Goal: Transaction & Acquisition: Book appointment/travel/reservation

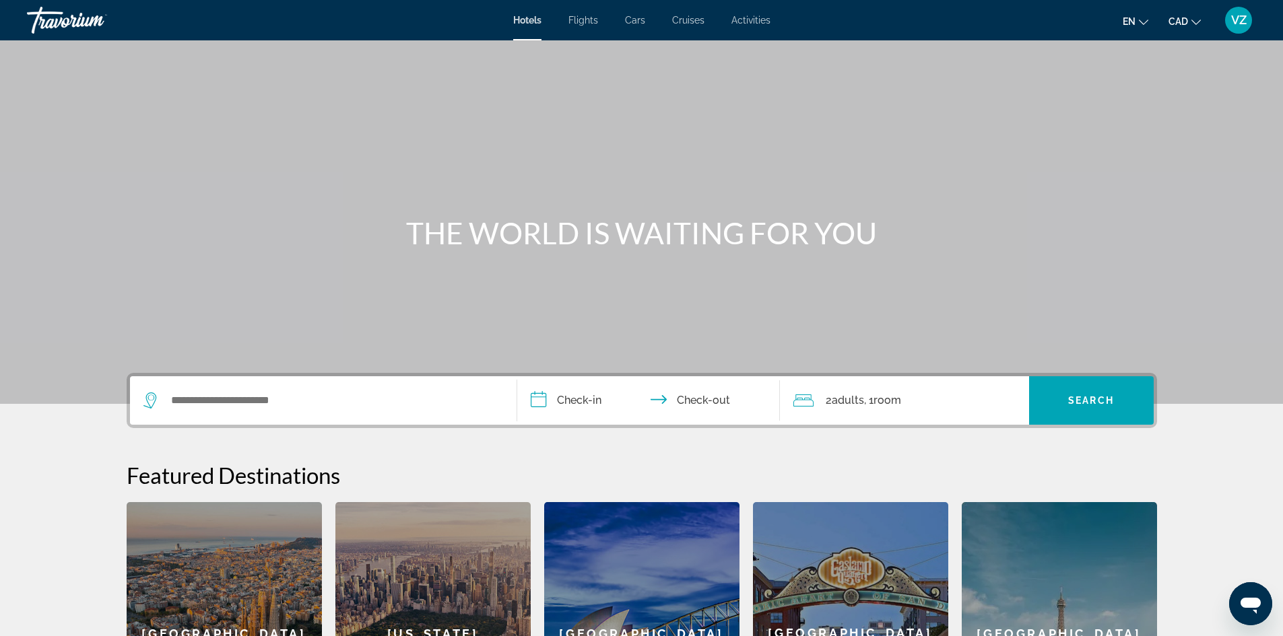
click at [690, 18] on span "Cruises" at bounding box center [688, 20] width 32 height 11
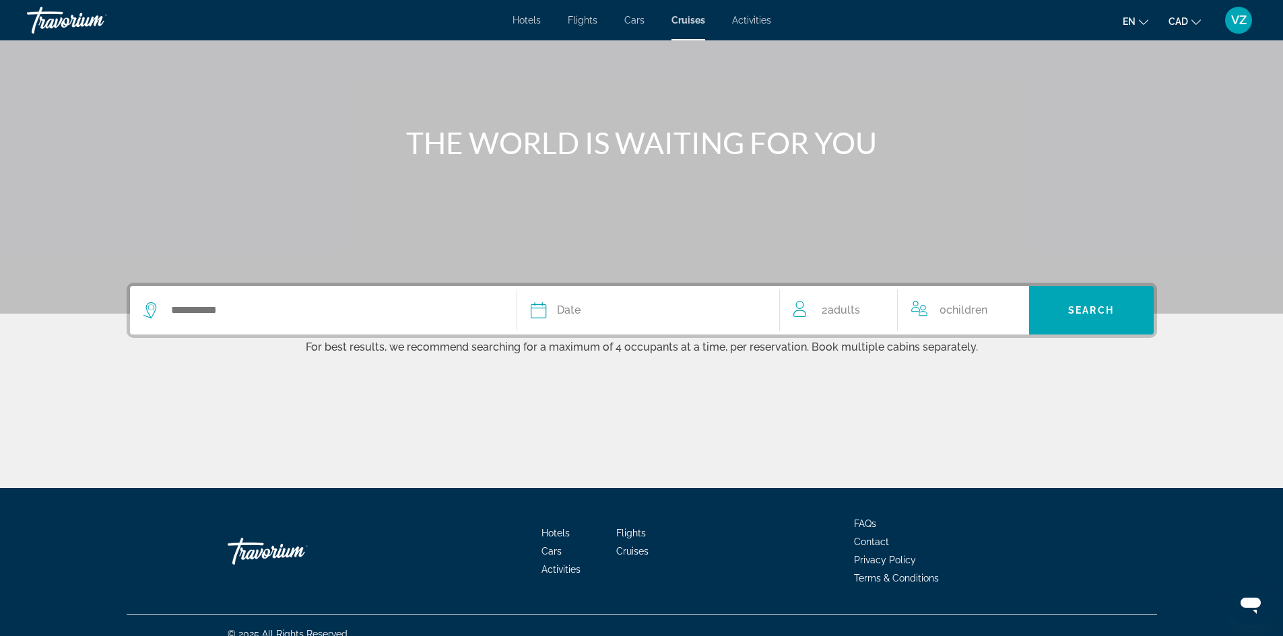
scroll to position [107, 0]
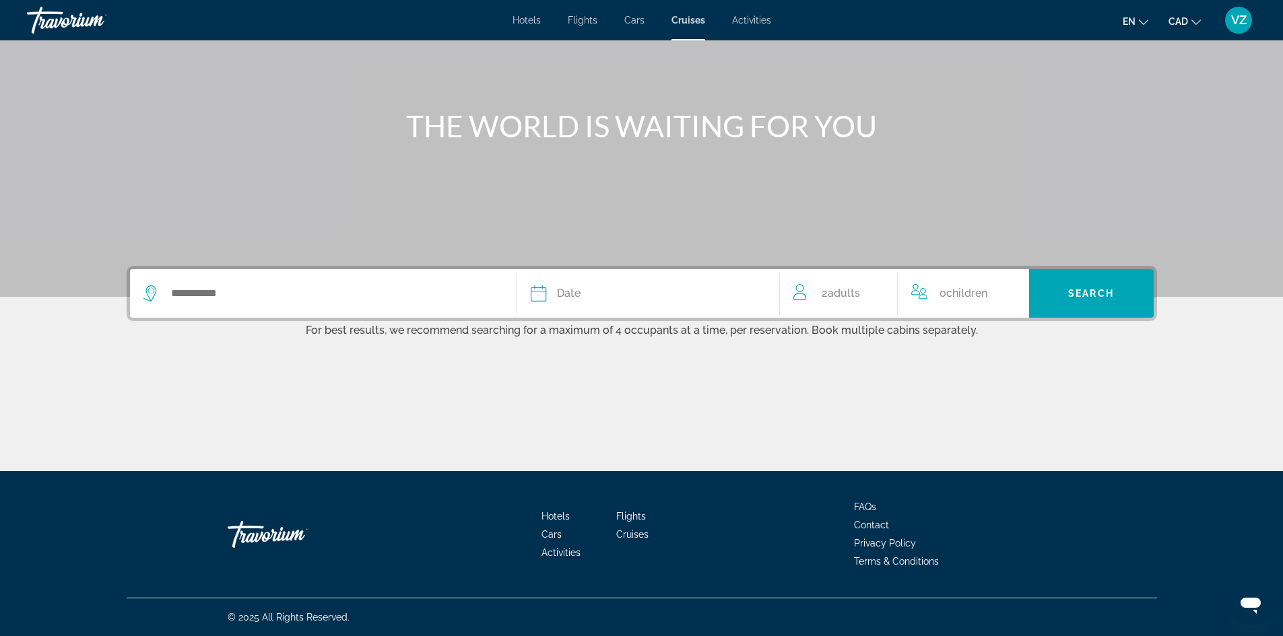
click at [571, 294] on span "Date" at bounding box center [569, 293] width 24 height 19
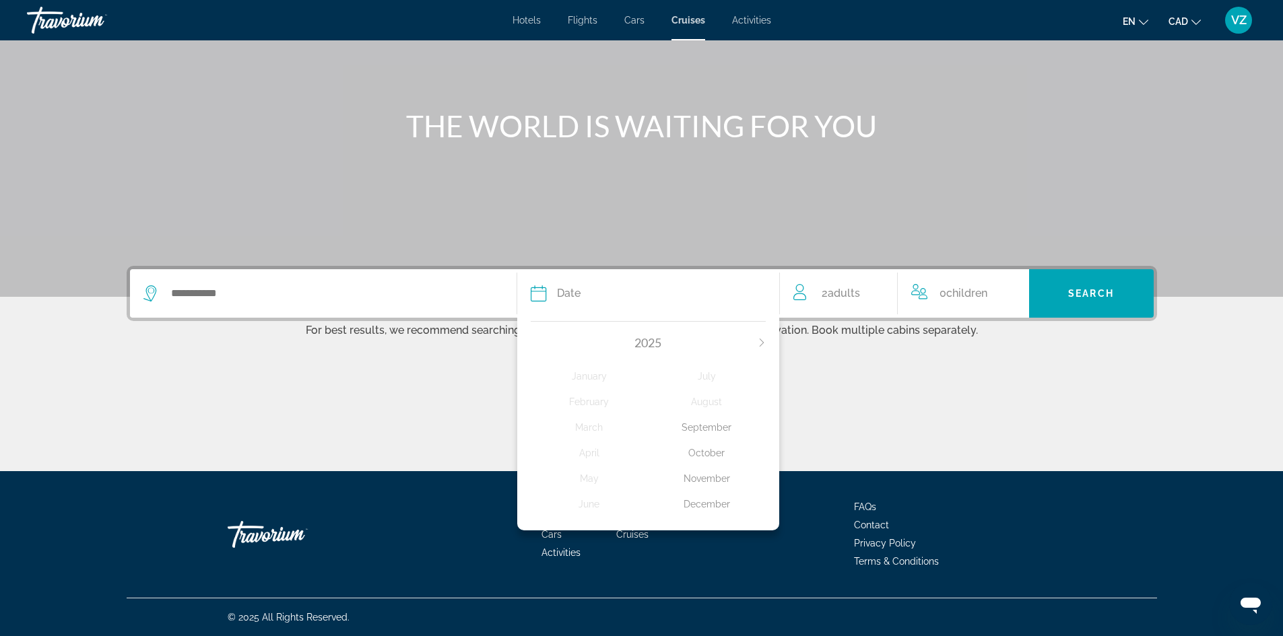
click at [762, 335] on div "[DATE] February March April May June July August September October November Dec…" at bounding box center [648, 423] width 262 height 216
click at [759, 338] on button "Next month" at bounding box center [762, 342] width 8 height 9
click at [591, 397] on div "February" at bounding box center [590, 402] width 118 height 24
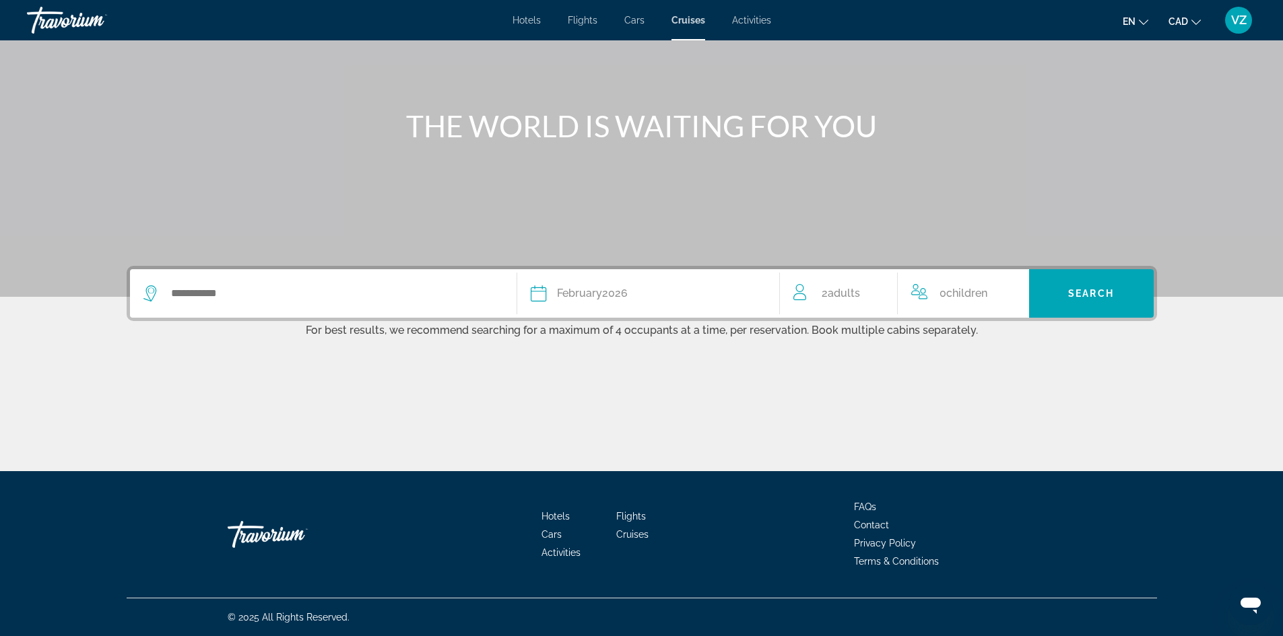
click at [964, 288] on span "Children" at bounding box center [966, 293] width 41 height 13
click at [1010, 284] on icon "Increment children" at bounding box center [1009, 291] width 12 height 16
click at [1004, 343] on icon "Travelers: 2 adults, 1 child" at bounding box center [1001, 344] width 7 height 3
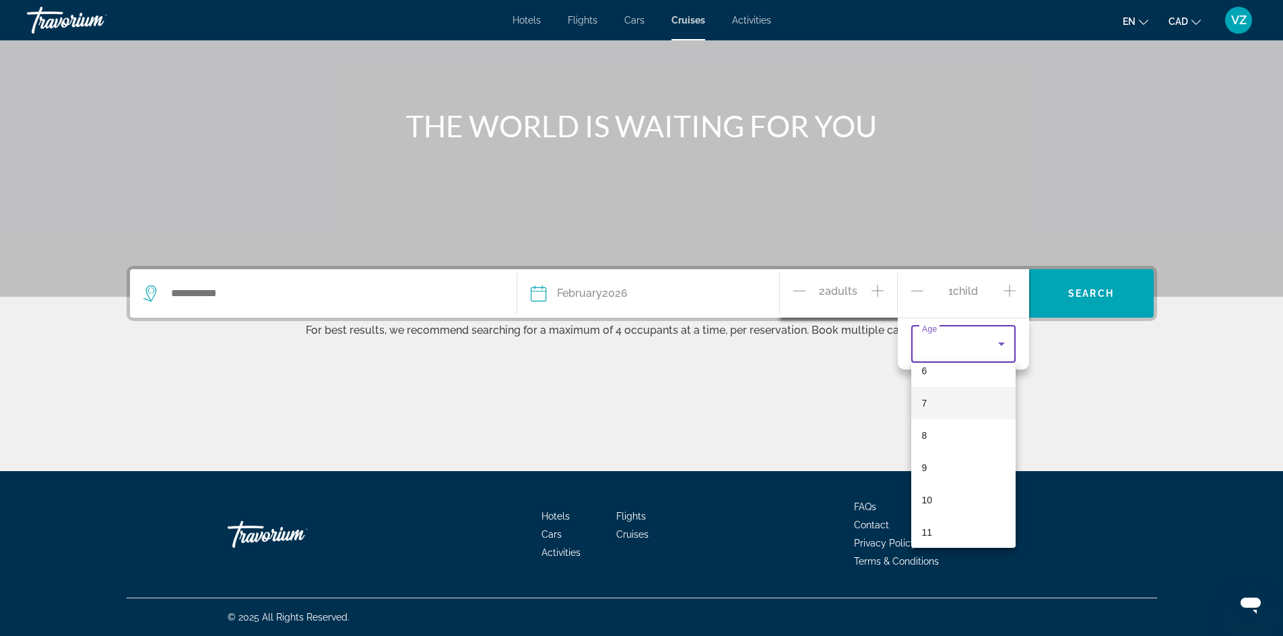
scroll to position [213, 0]
click at [1130, 433] on div at bounding box center [641, 318] width 1283 height 636
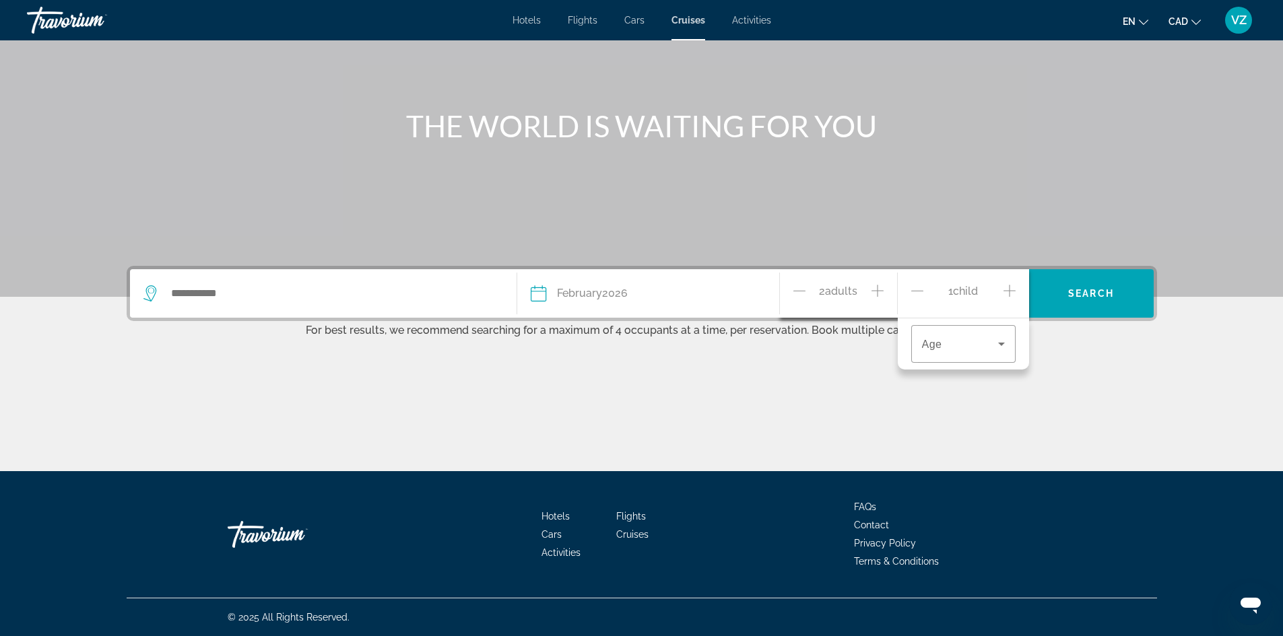
click at [876, 289] on icon "Increment adults" at bounding box center [877, 291] width 12 height 16
click at [840, 432] on div "Main content" at bounding box center [642, 420] width 1030 height 101
click at [848, 294] on span "Adults" at bounding box center [844, 293] width 32 height 13
click at [916, 291] on icon "Decrement children" at bounding box center [917, 290] width 12 height 1
click at [879, 286] on icon "Increment adults" at bounding box center [877, 291] width 12 height 16
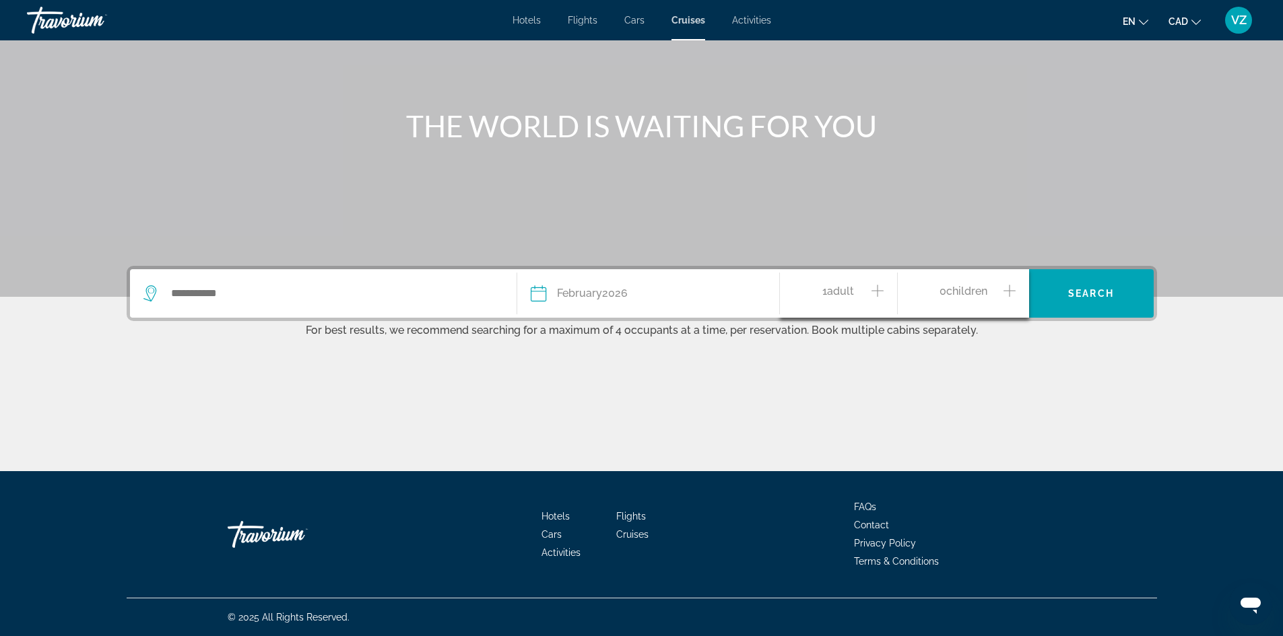
click at [877, 288] on icon "Increment adults" at bounding box center [877, 291] width 12 height 12
click at [1085, 292] on span "Search" at bounding box center [1091, 293] width 46 height 11
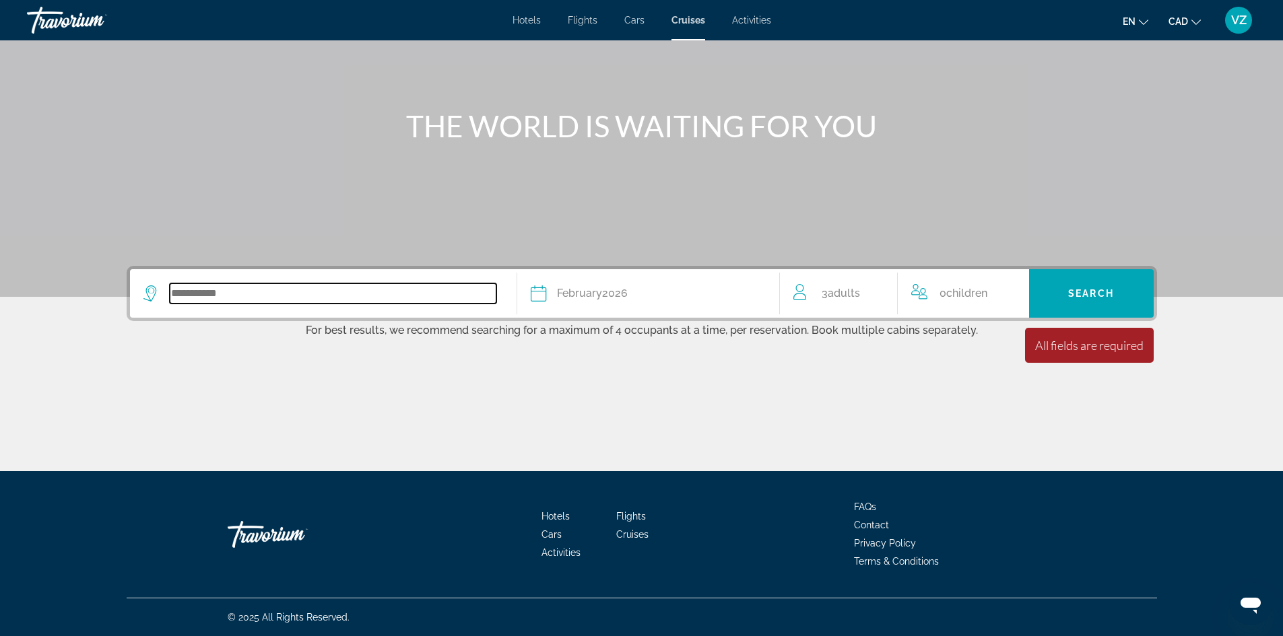
click at [360, 295] on input "Search widget" at bounding box center [333, 294] width 327 height 20
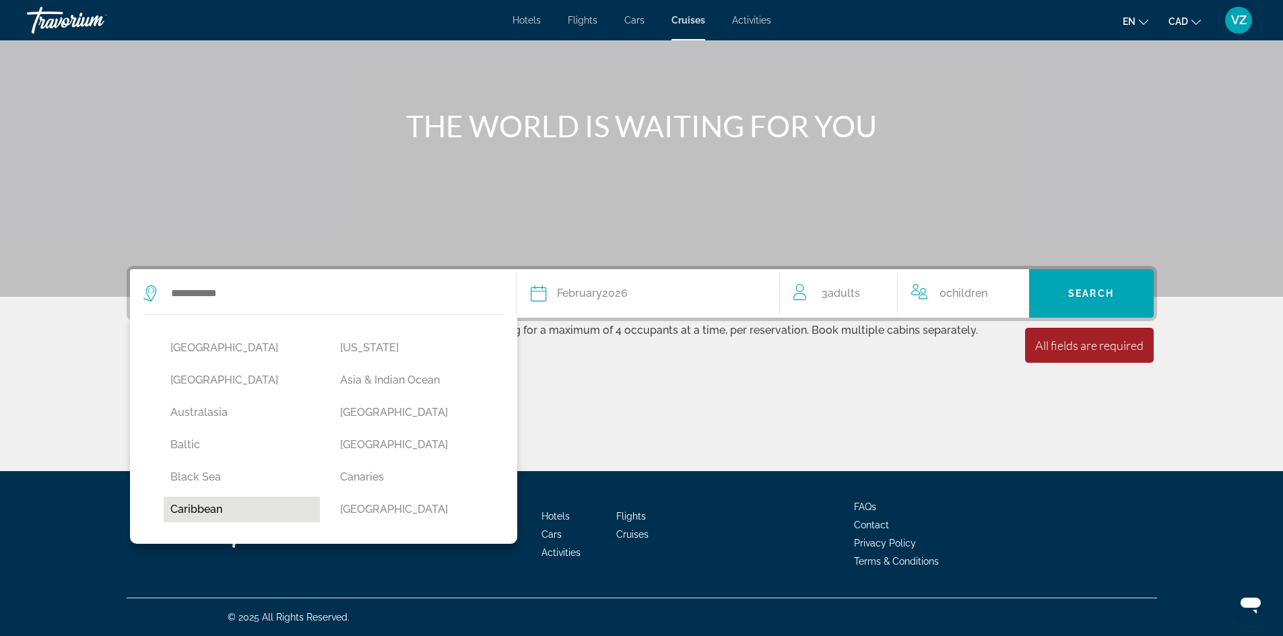
click at [195, 513] on button "Caribbean" at bounding box center [242, 510] width 157 height 26
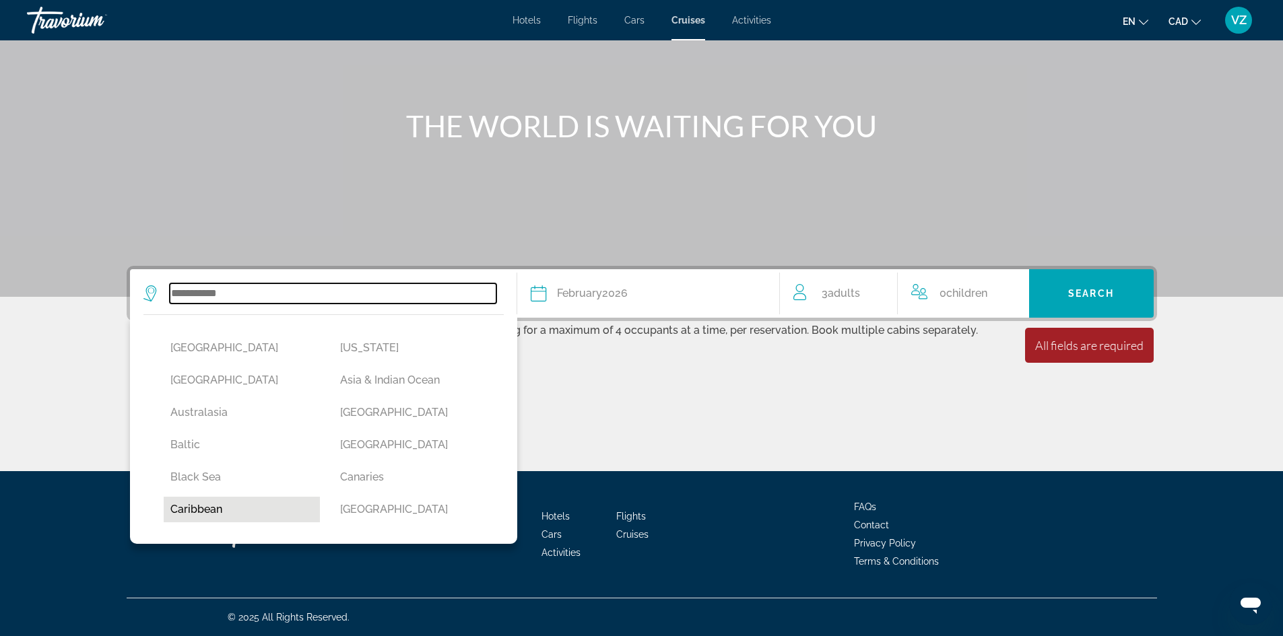
type input "*********"
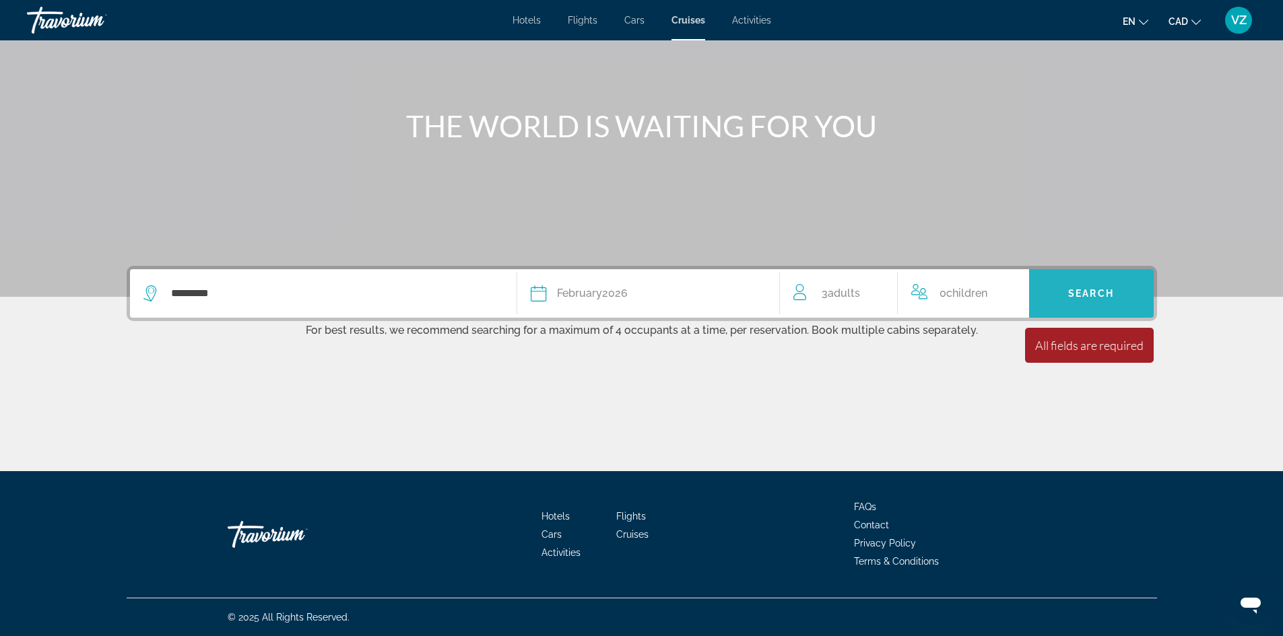
click at [1091, 290] on span "Search" at bounding box center [1091, 293] width 46 height 11
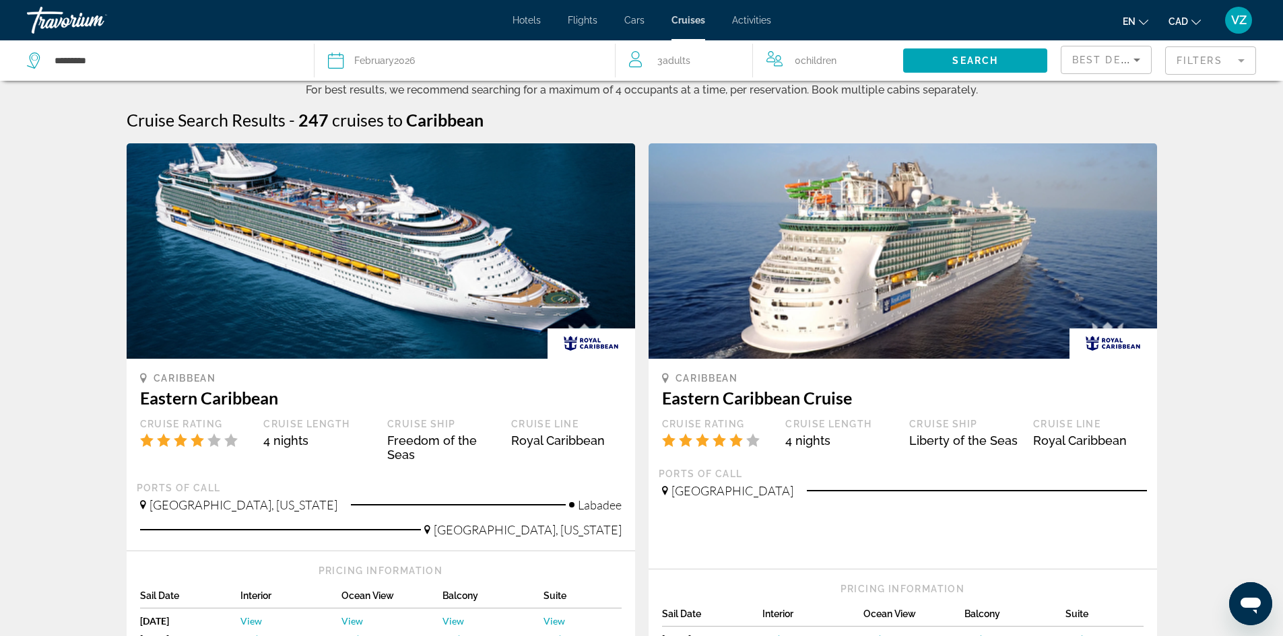
click at [1139, 61] on icon "Sort by" at bounding box center [1137, 60] width 16 height 16
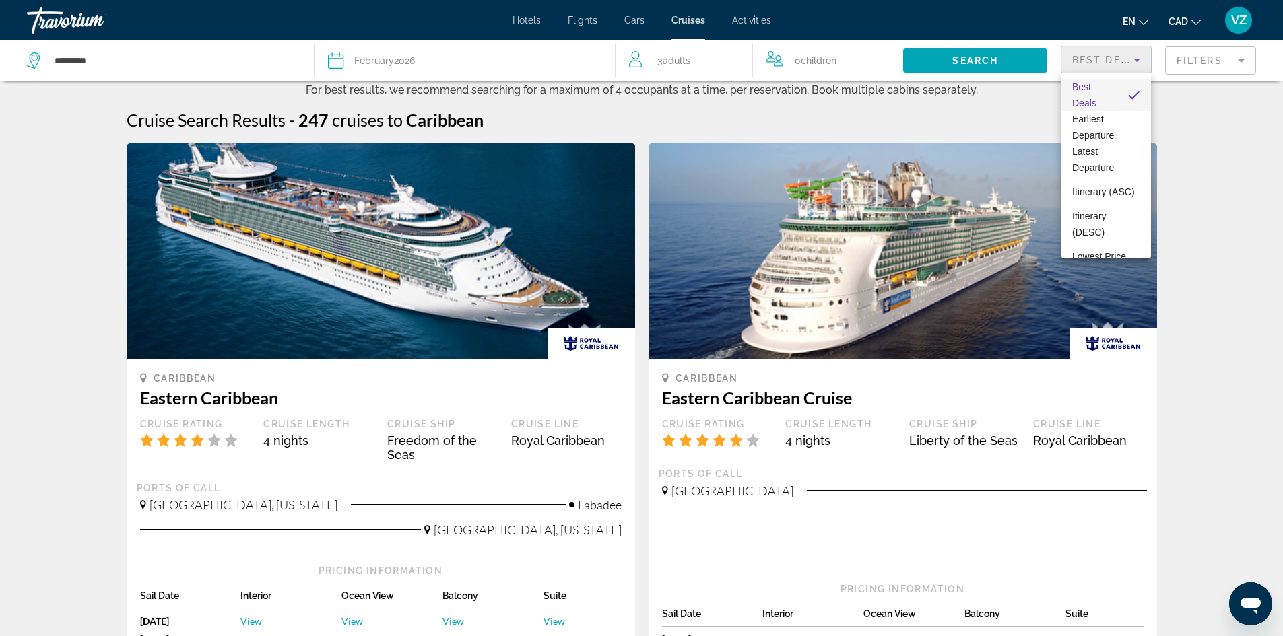
click at [1218, 135] on div at bounding box center [641, 318] width 1283 height 636
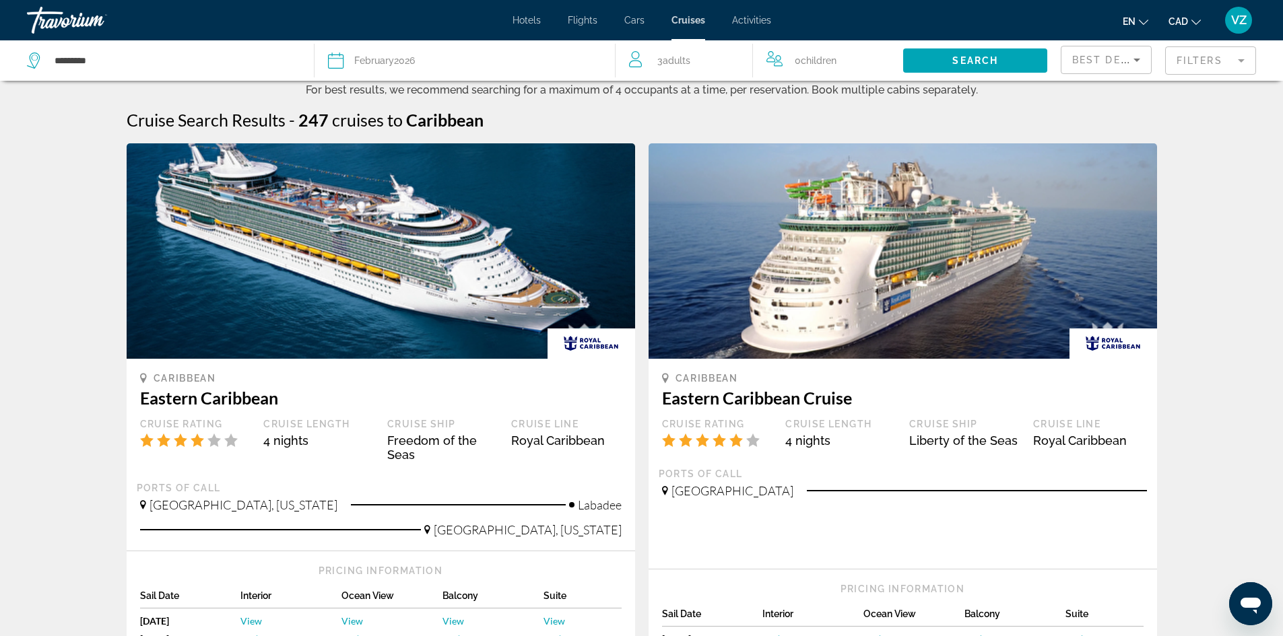
click at [1237, 59] on mat-form-field "Filters" at bounding box center [1210, 60] width 91 height 28
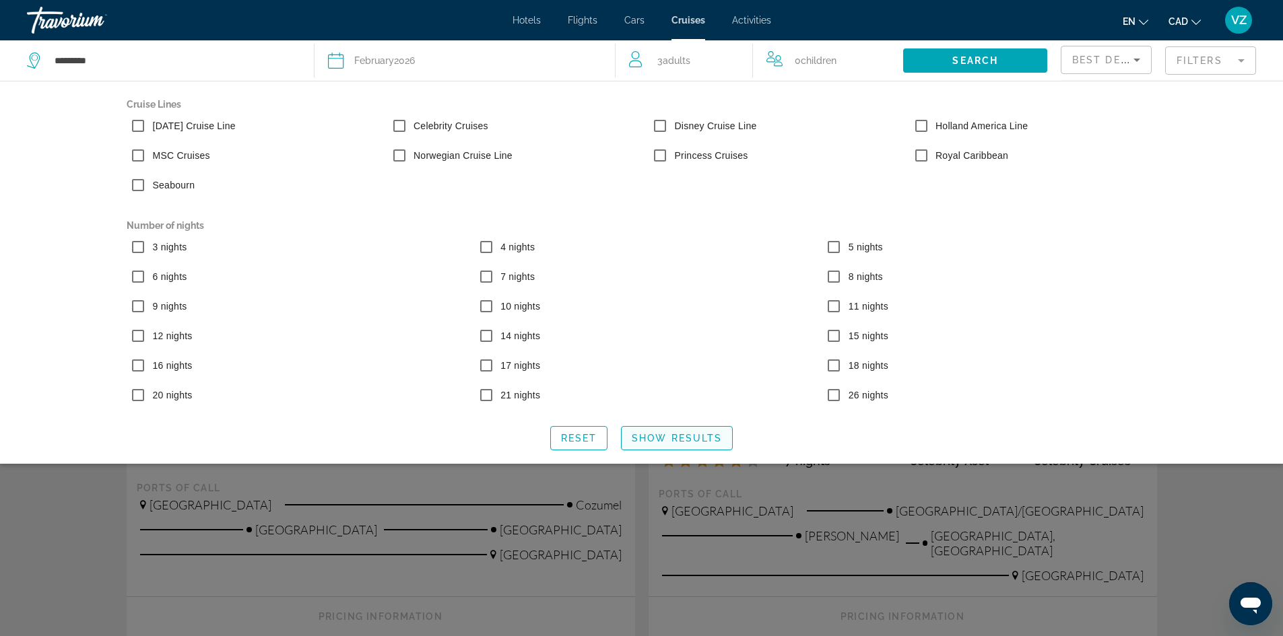
click at [657, 435] on span "Show Results" at bounding box center [677, 438] width 90 height 11
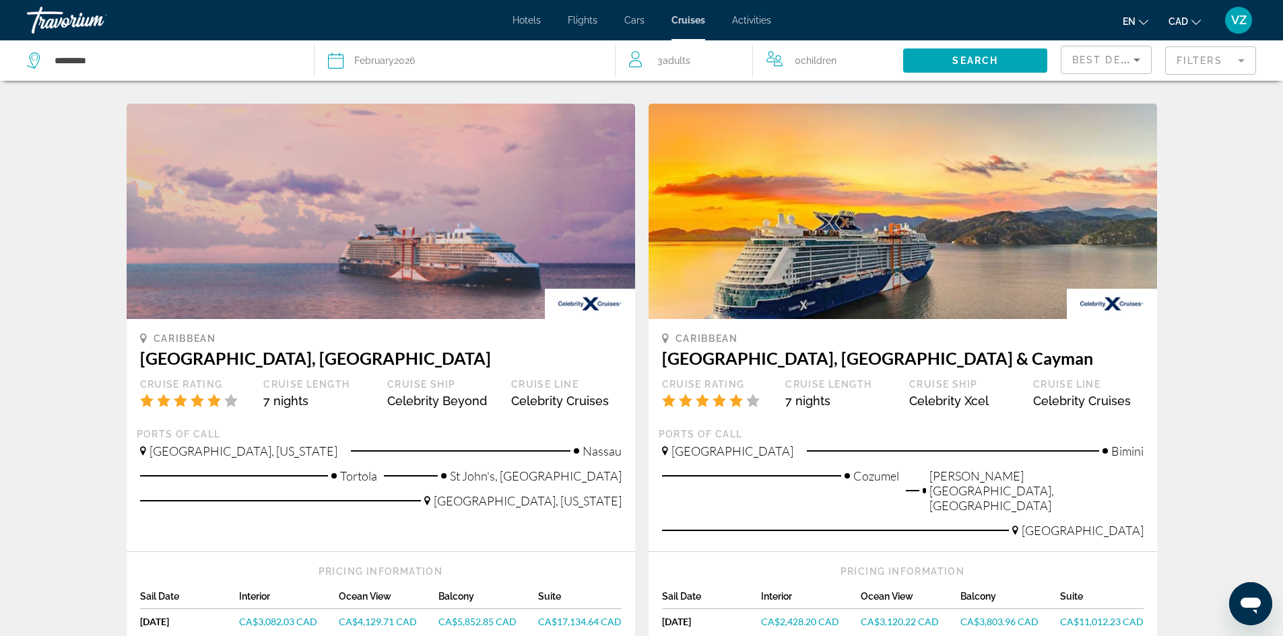
scroll to position [673, 0]
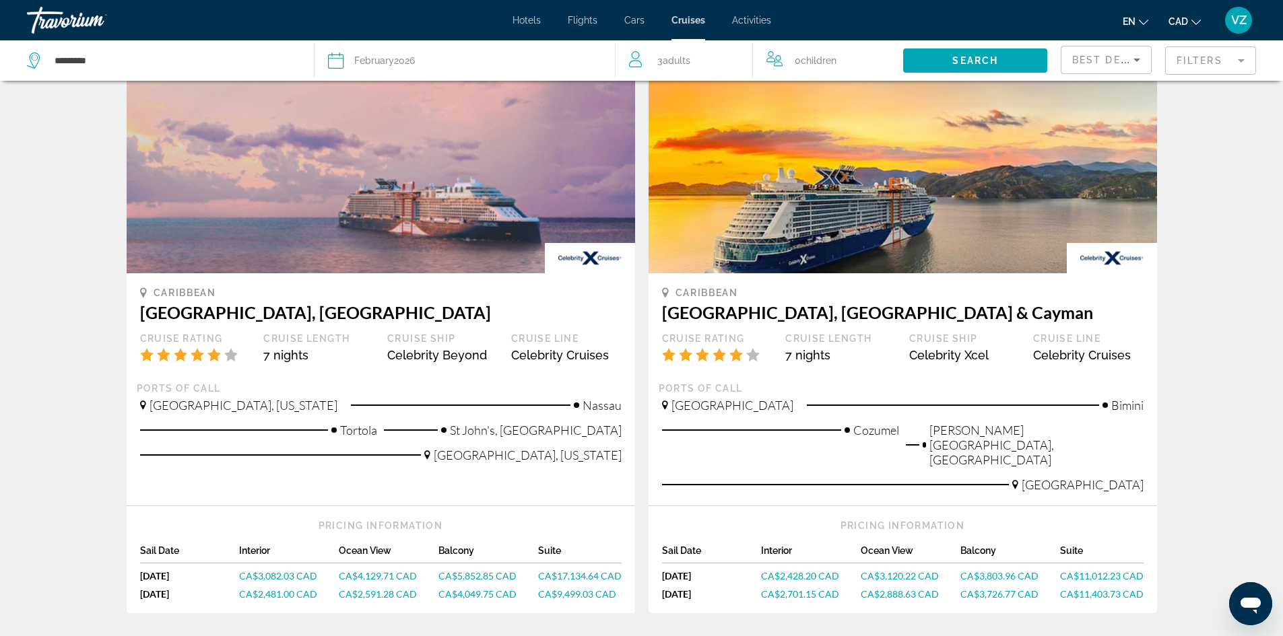
click at [469, 570] on span "CA$5,852.85 CAD" at bounding box center [477, 575] width 78 height 11
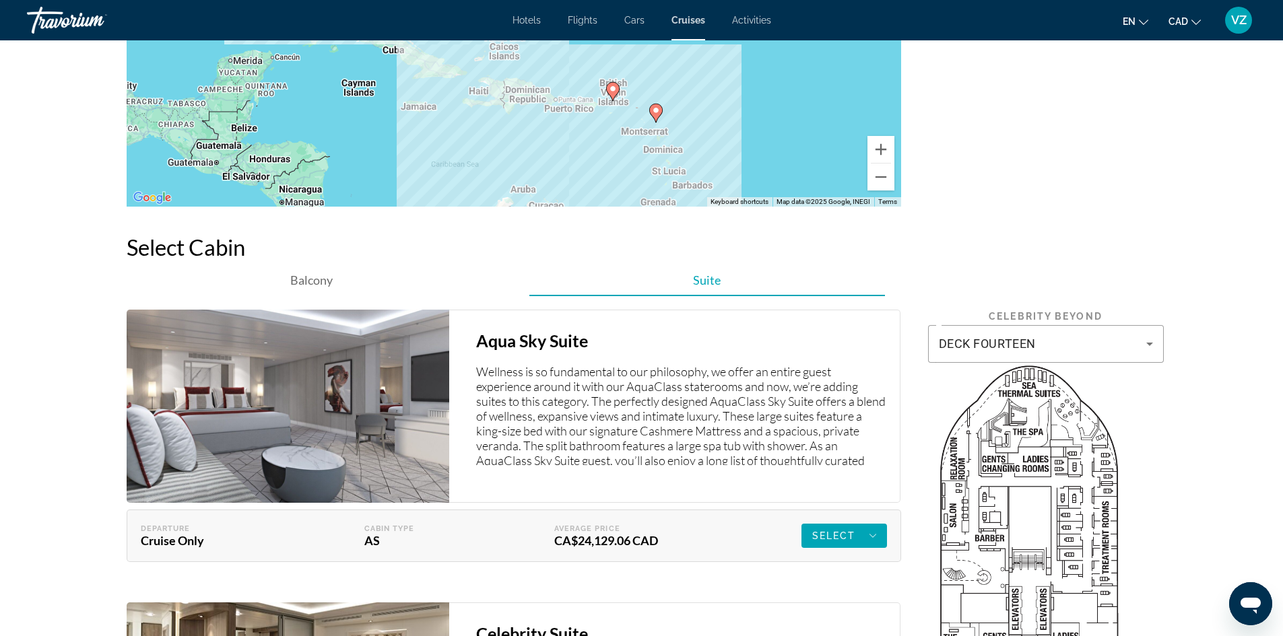
scroll to position [1684, 0]
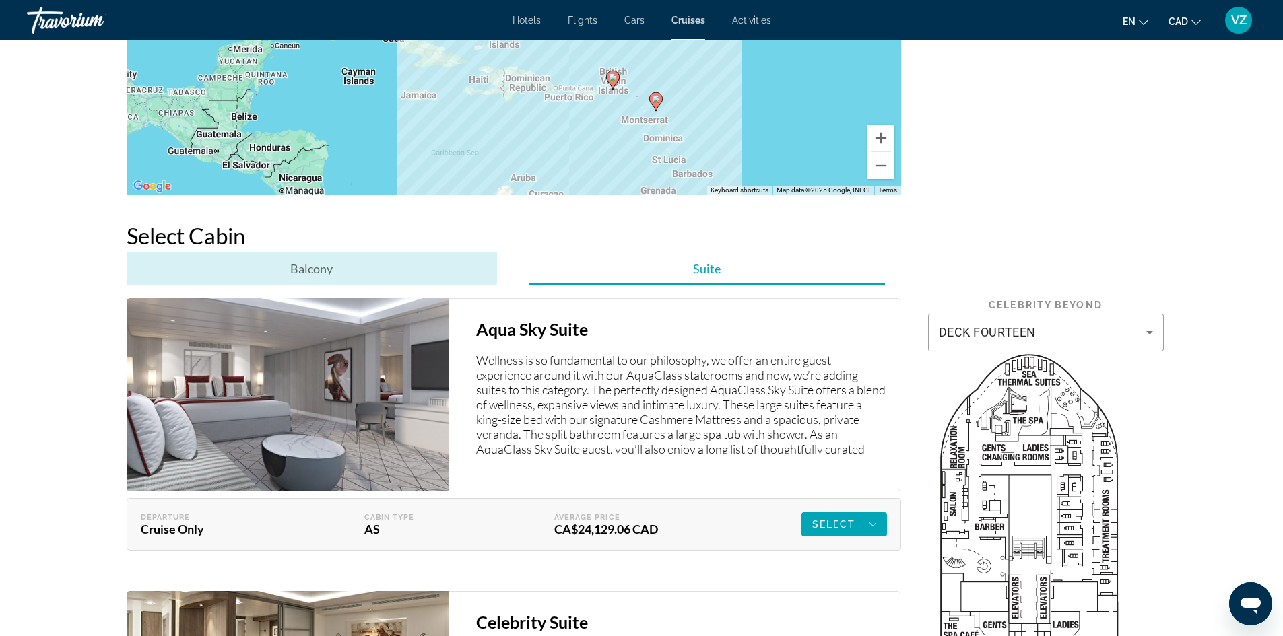
click at [310, 265] on span "Balcony" at bounding box center [311, 268] width 42 height 15
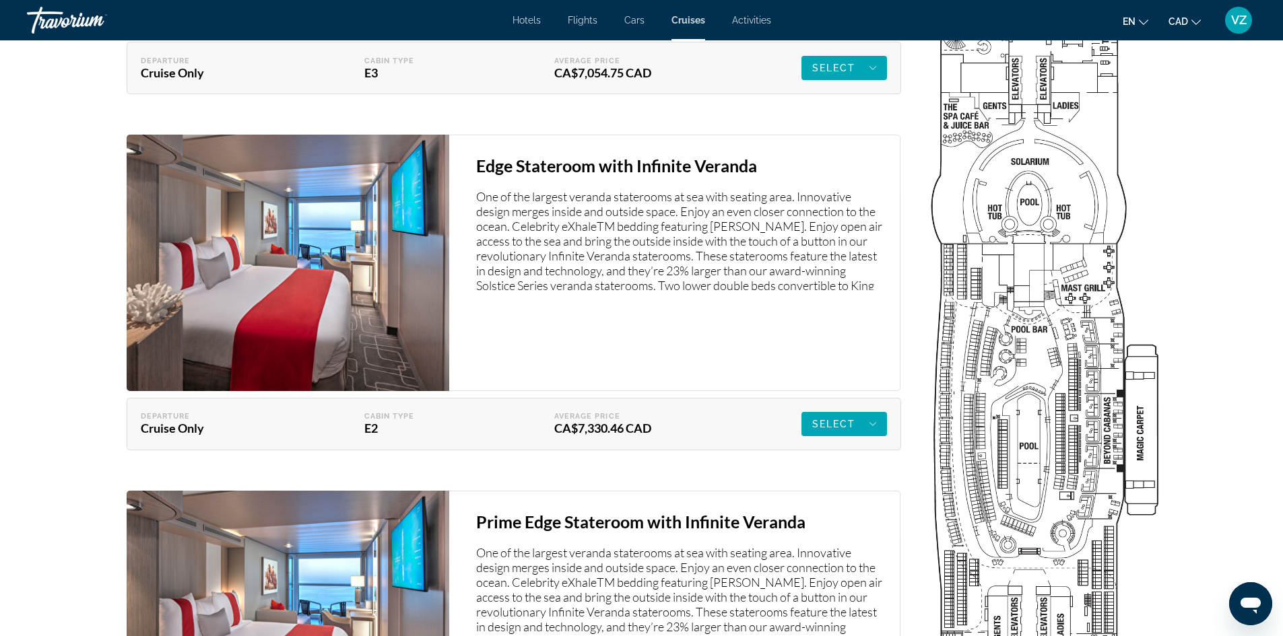
scroll to position [2222, 0]
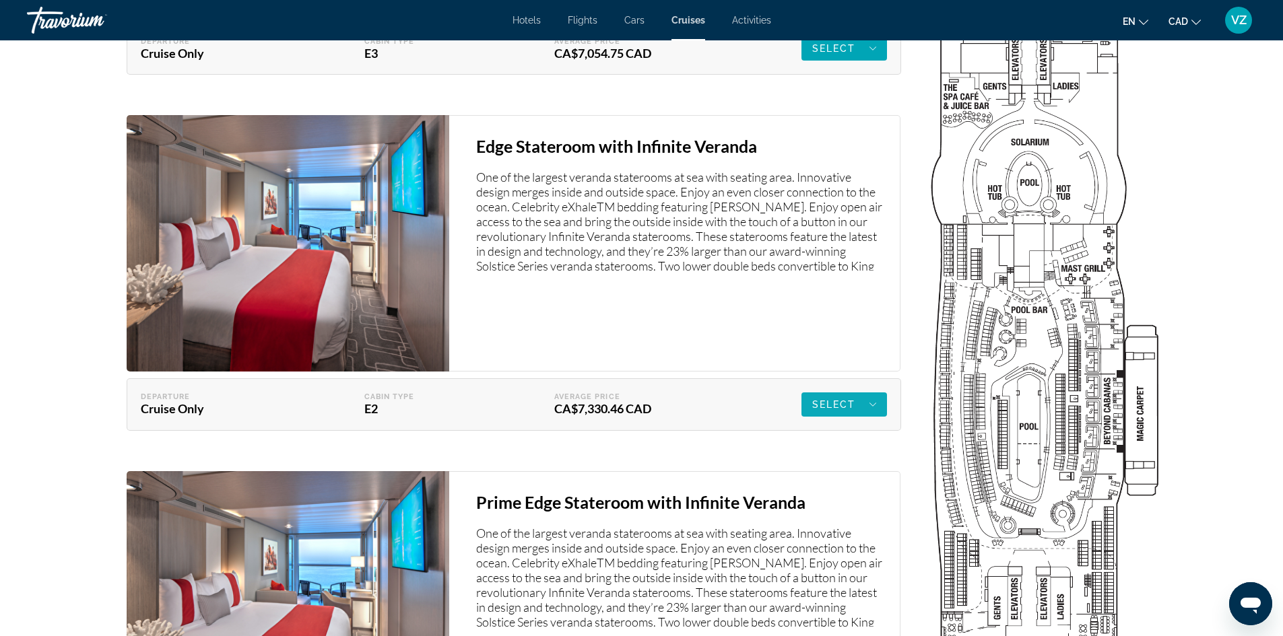
click at [875, 57] on icon "Main content" at bounding box center [872, 48] width 7 height 16
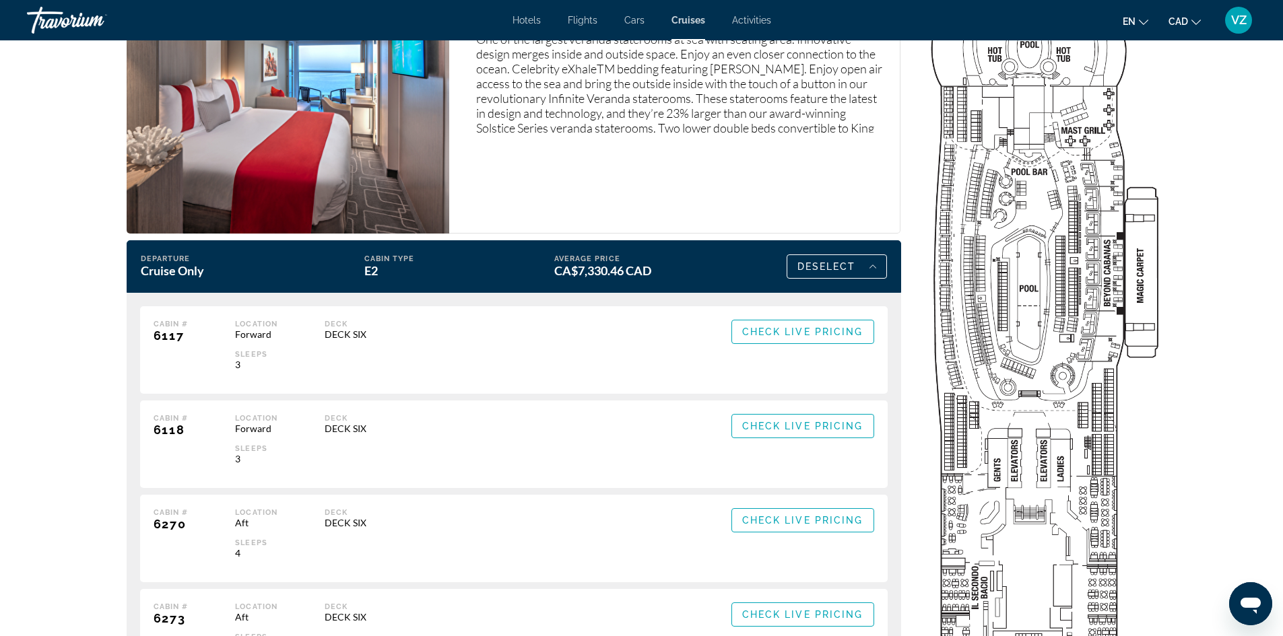
scroll to position [2357, 0]
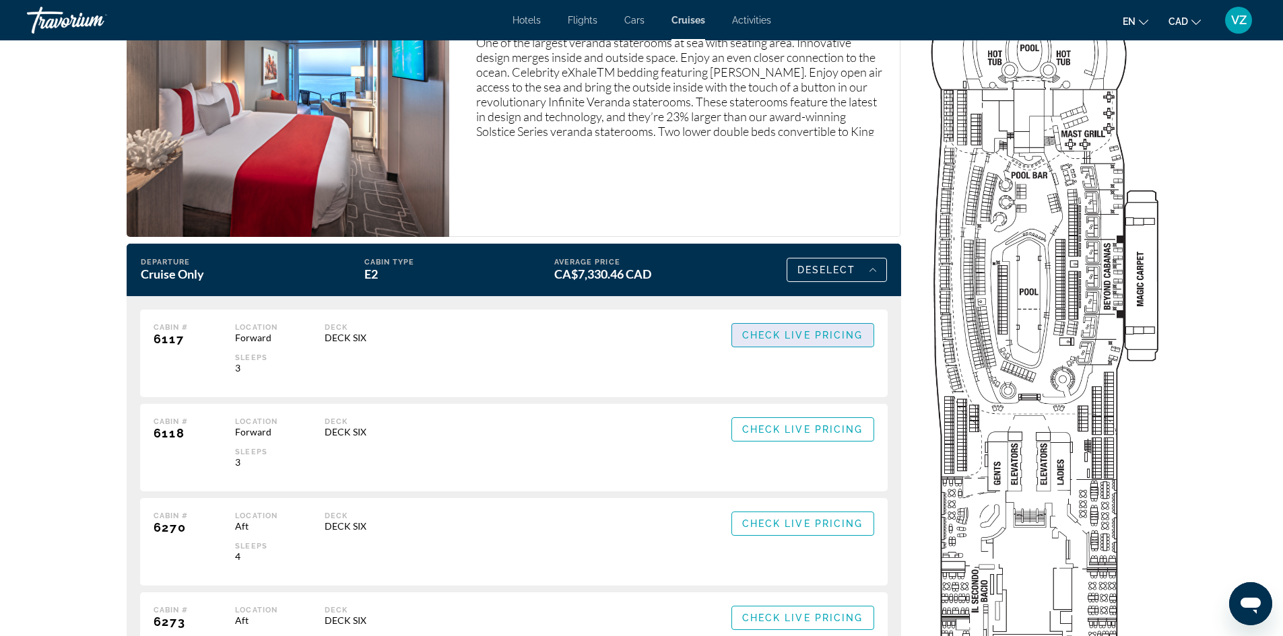
click at [800, 333] on span "Check Live Pricing" at bounding box center [802, 335] width 121 height 11
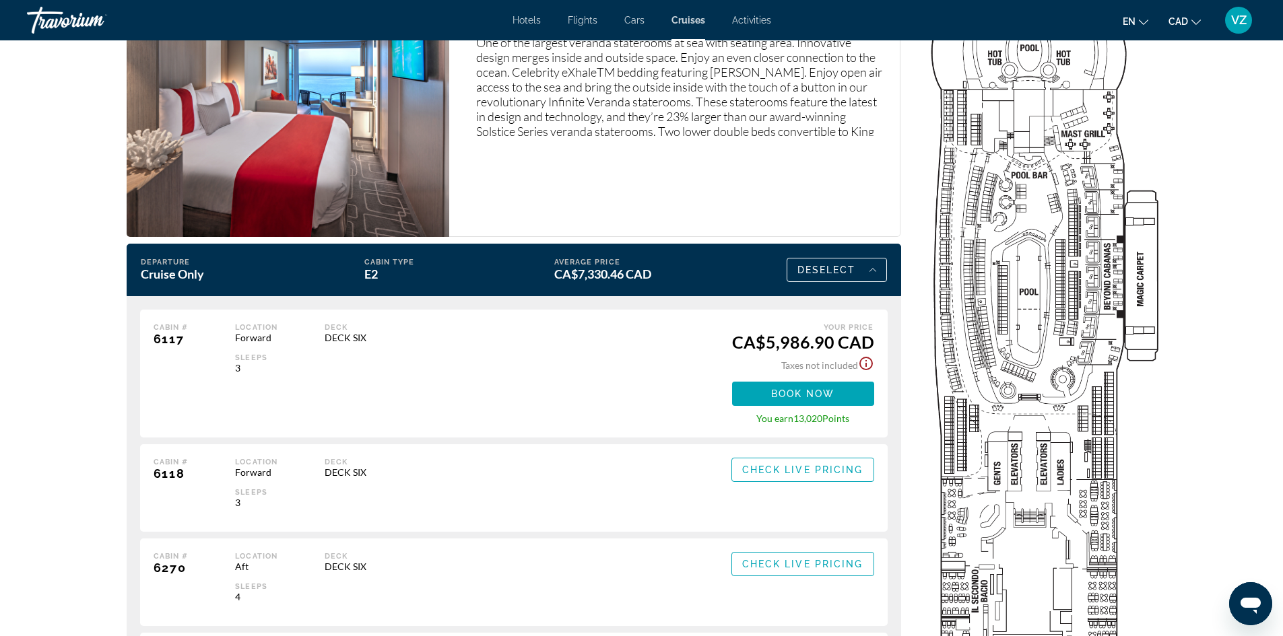
click at [865, 362] on icon "Show Taxes and Fees disclaimer" at bounding box center [866, 364] width 16 height 16
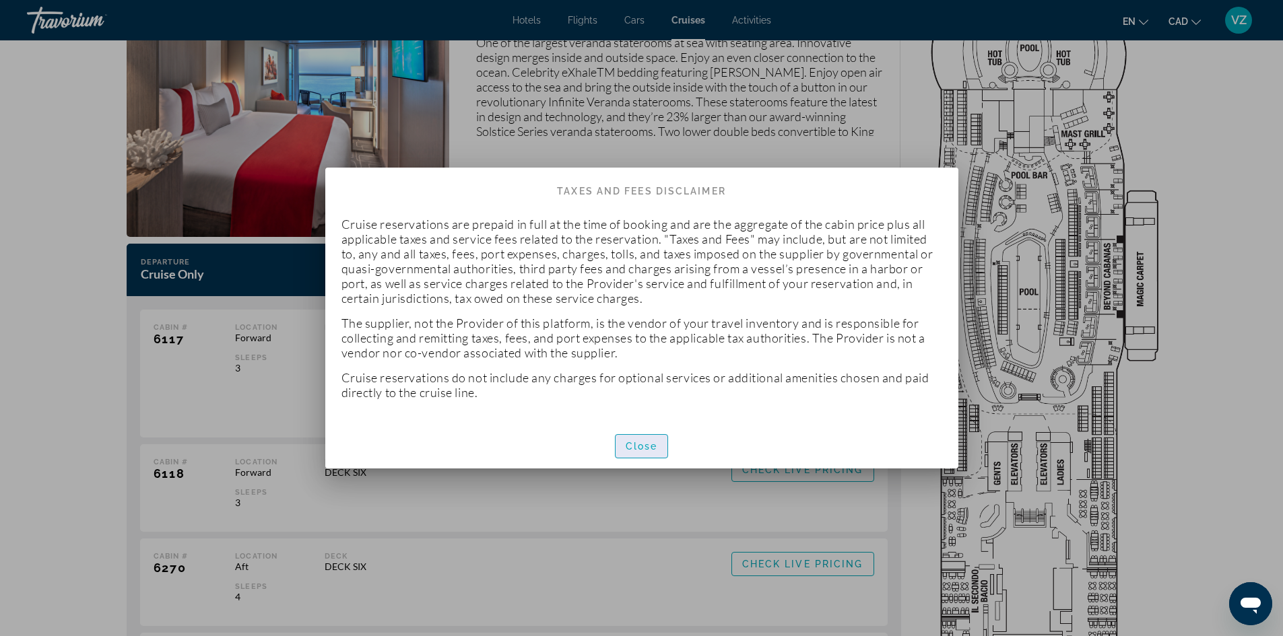
click at [636, 444] on span "Close" at bounding box center [642, 446] width 32 height 11
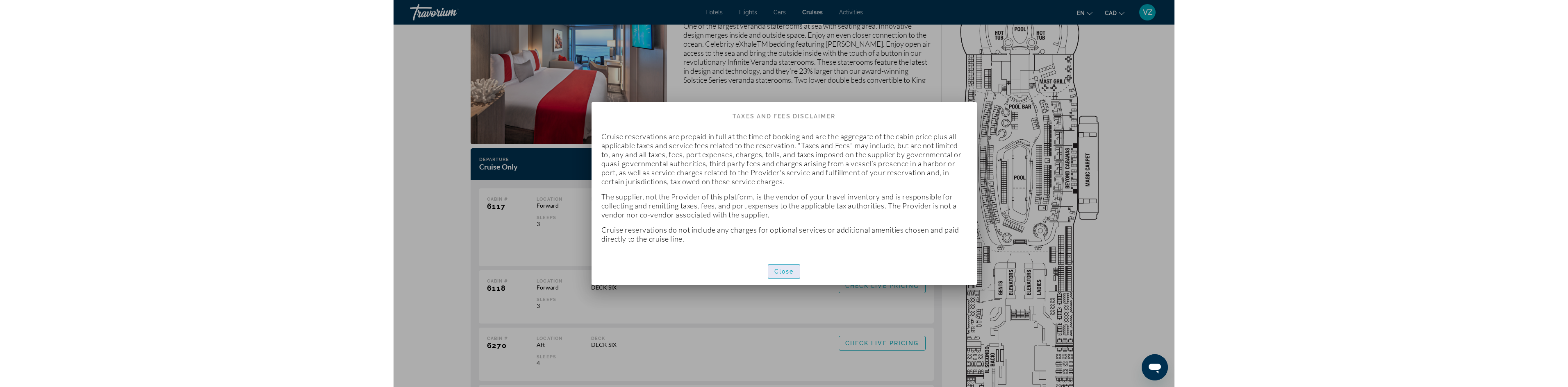
scroll to position [1434, 0]
